Goal: Task Accomplishment & Management: Manage account settings

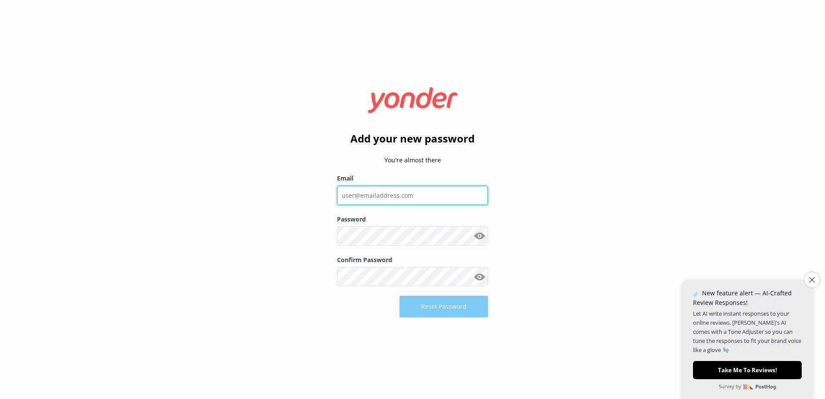
click at [373, 198] on input "Email" at bounding box center [412, 195] width 151 height 19
type input "[EMAIL_ADDRESS][DOMAIN_NAME]"
click at [480, 239] on button "Show password" at bounding box center [479, 236] width 17 height 17
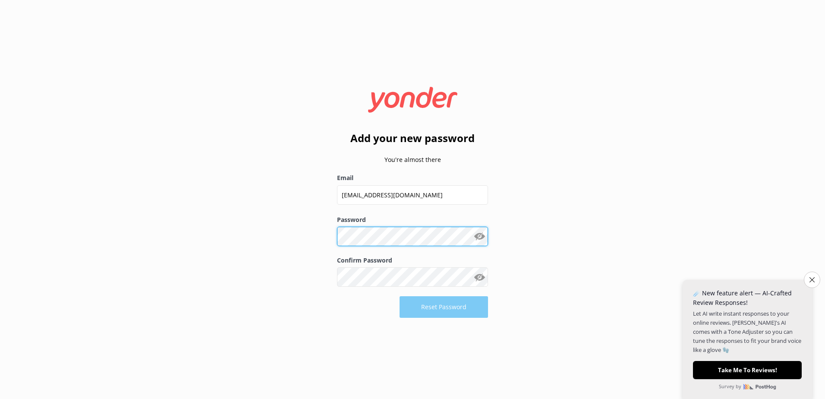
click at [298, 235] on div "Add your new password You're almost there Email [EMAIL_ADDRESS][DOMAIN_NAME] Pa…" at bounding box center [412, 199] width 825 height 399
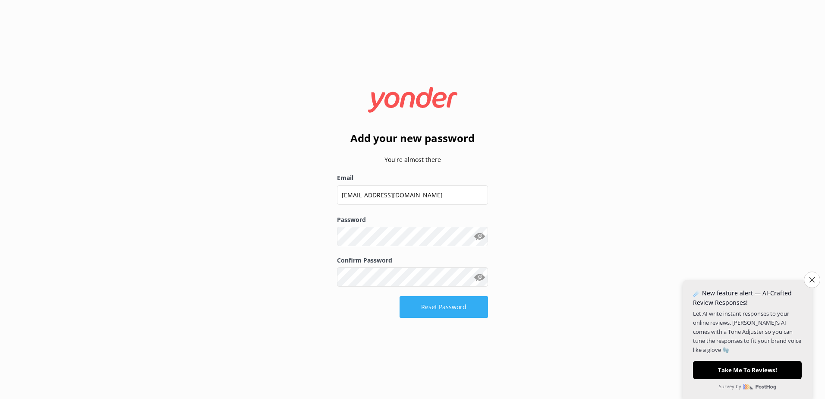
click at [451, 314] on button "Reset Password" at bounding box center [444, 307] width 88 height 22
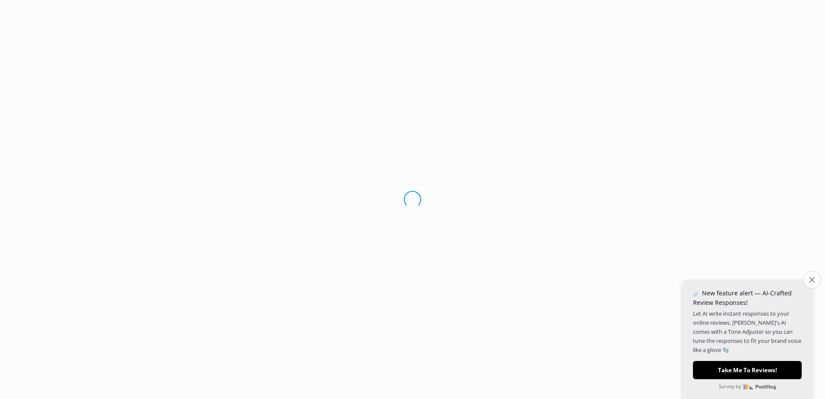
click at [812, 278] on icon "Close survey" at bounding box center [812, 280] width 6 height 6
